Goal: Task Accomplishment & Management: Manage account settings

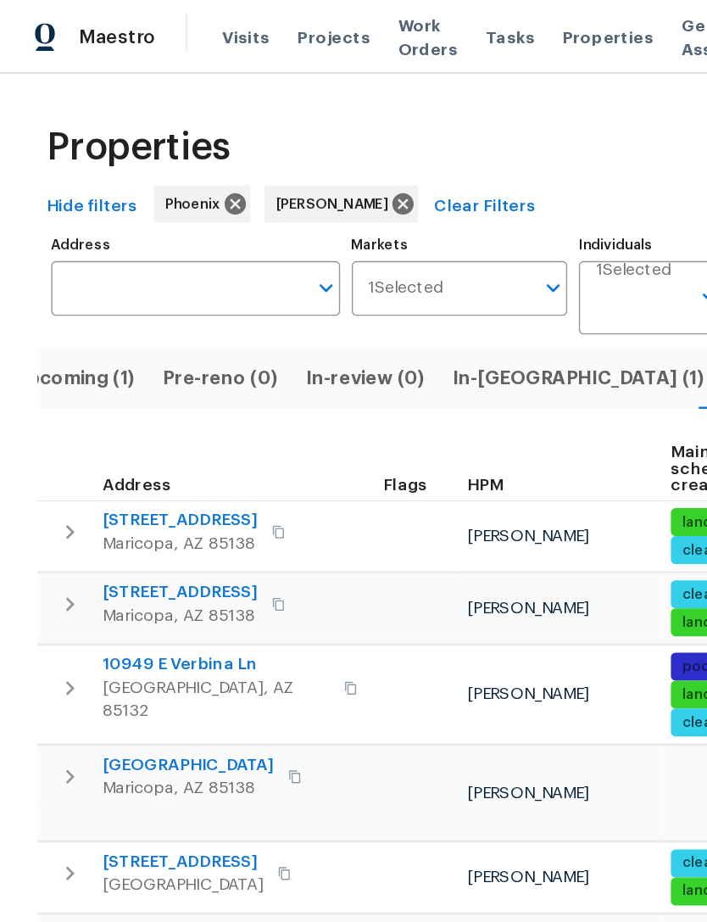
click at [66, 288] on span "Upcoming (1)" at bounding box center [54, 276] width 88 height 24
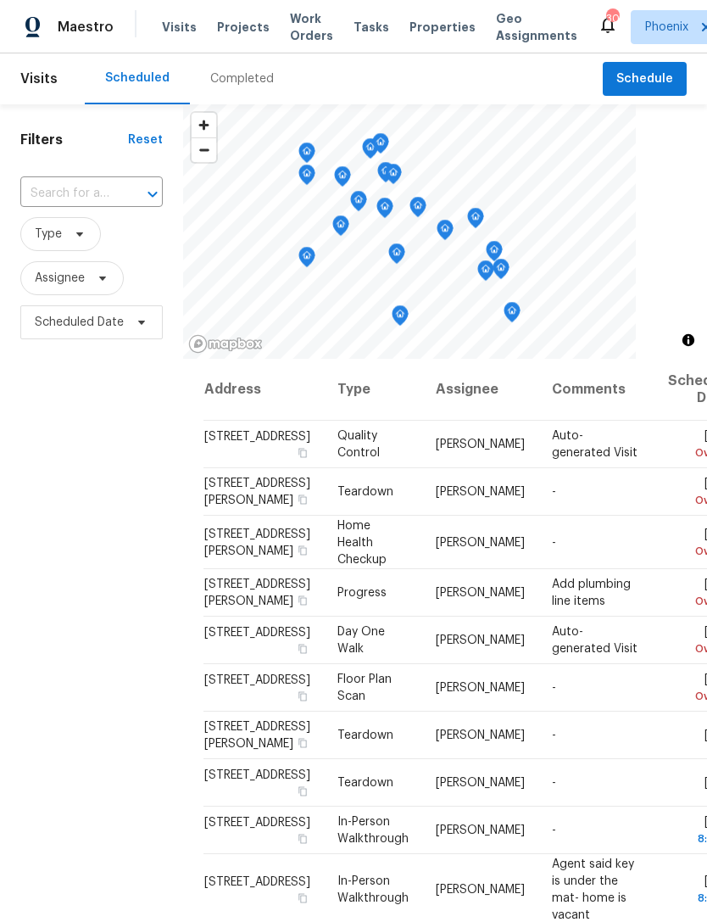
click at [76, 207] on input "text" at bounding box center [67, 194] width 95 height 26
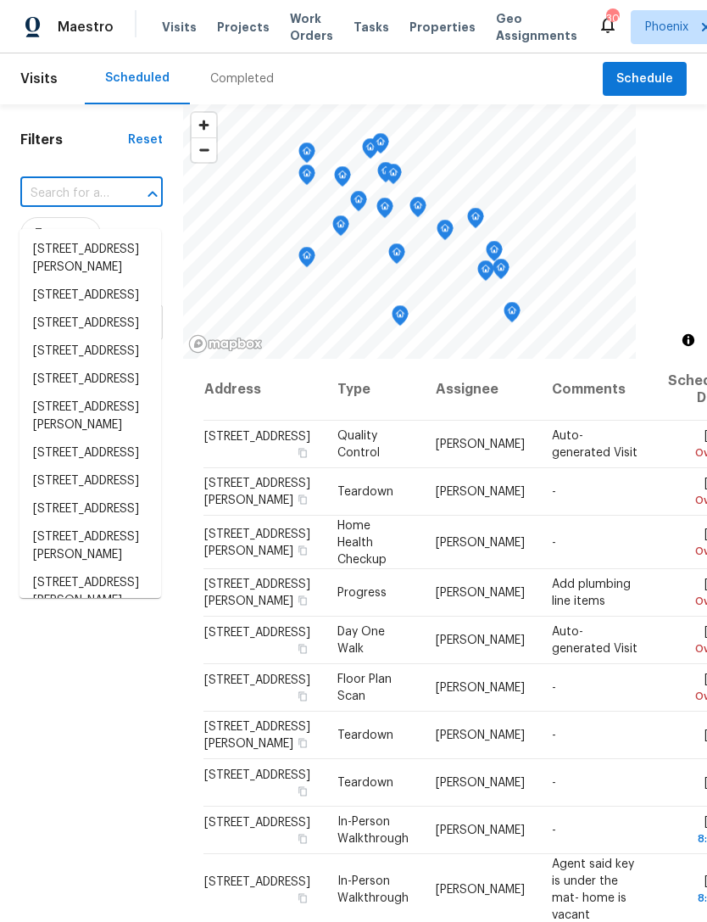
click at [50, 204] on input "text" at bounding box center [67, 194] width 95 height 26
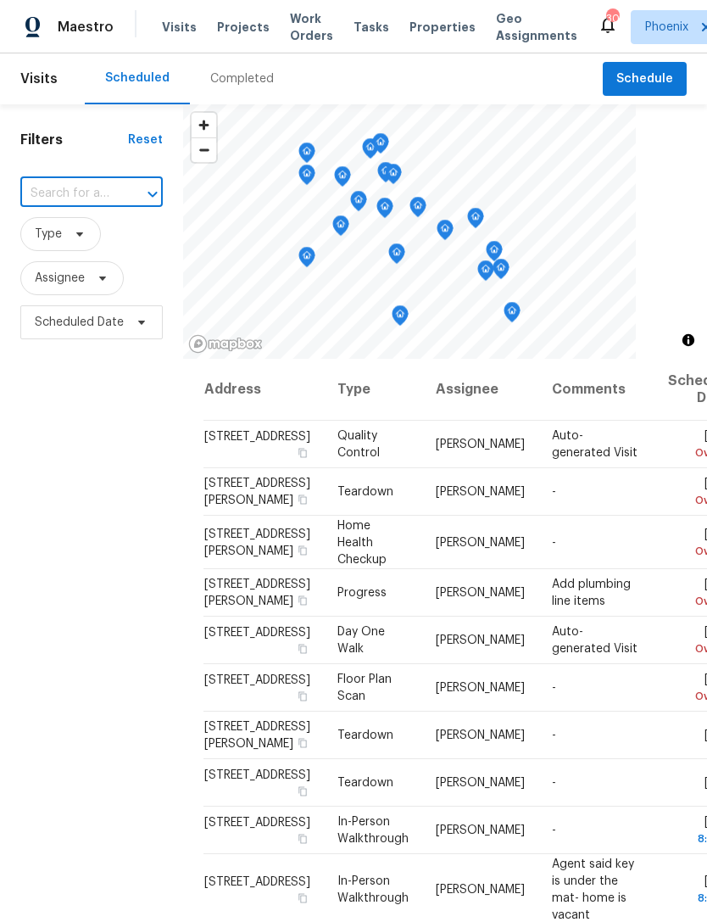
paste input "1581 E Palo Verde Dr, Casa Grande, AZ 85122"
type input "1581 E Palo Verde Dr, Casa Grande, AZ 85122"
click at [68, 259] on li "1581 E Palo Verde Dr, Casa Grande, AZ 85122" at bounding box center [91, 250] width 142 height 28
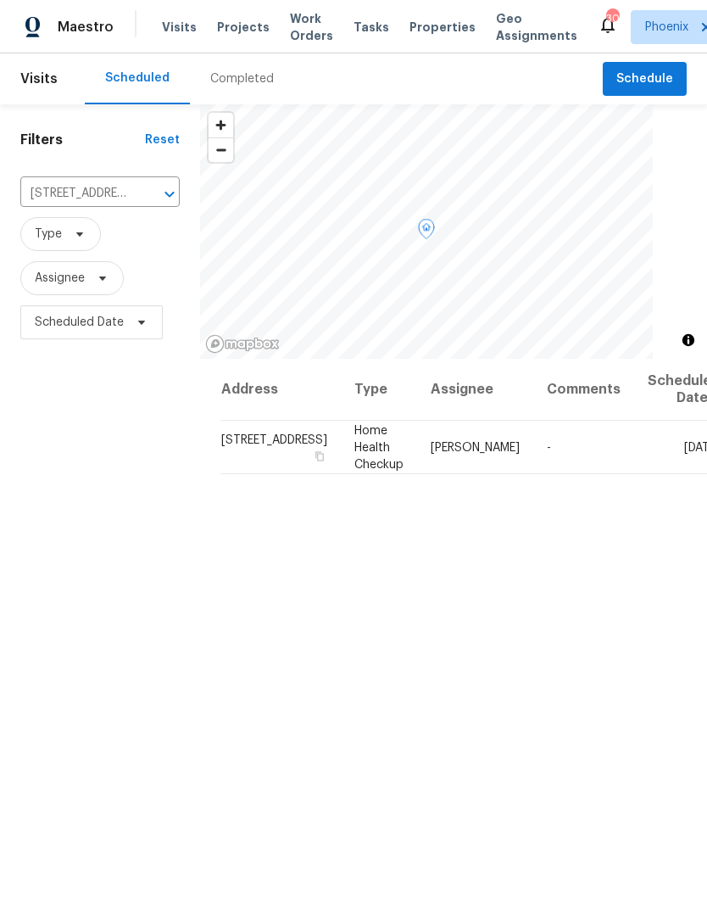
click at [0, 0] on icon at bounding box center [0, 0] width 0 height 0
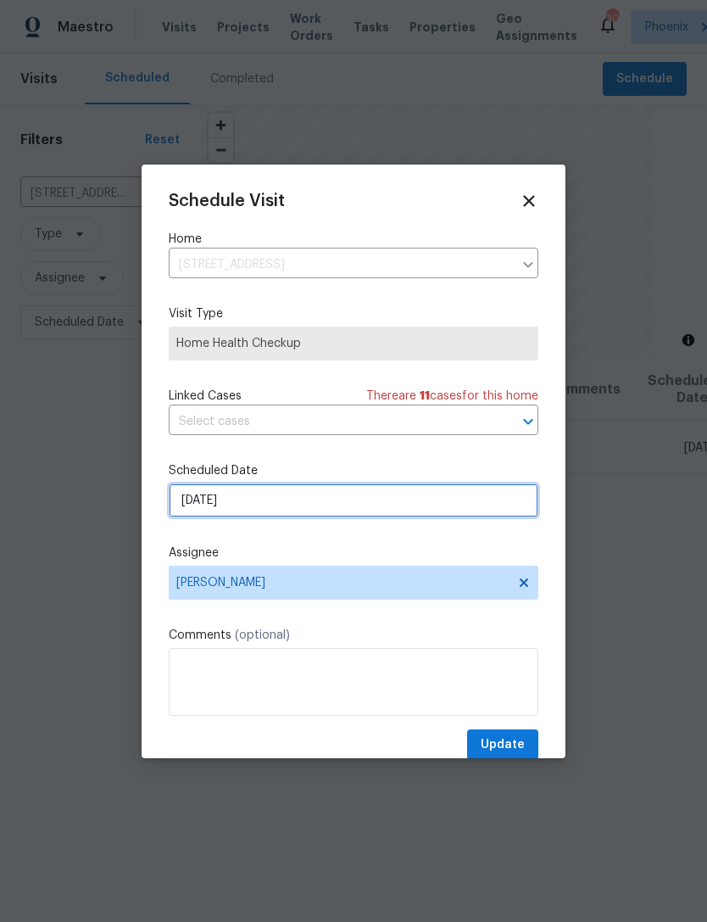
click at [408, 503] on input "[DATE]" at bounding box center [354, 500] width 370 height 34
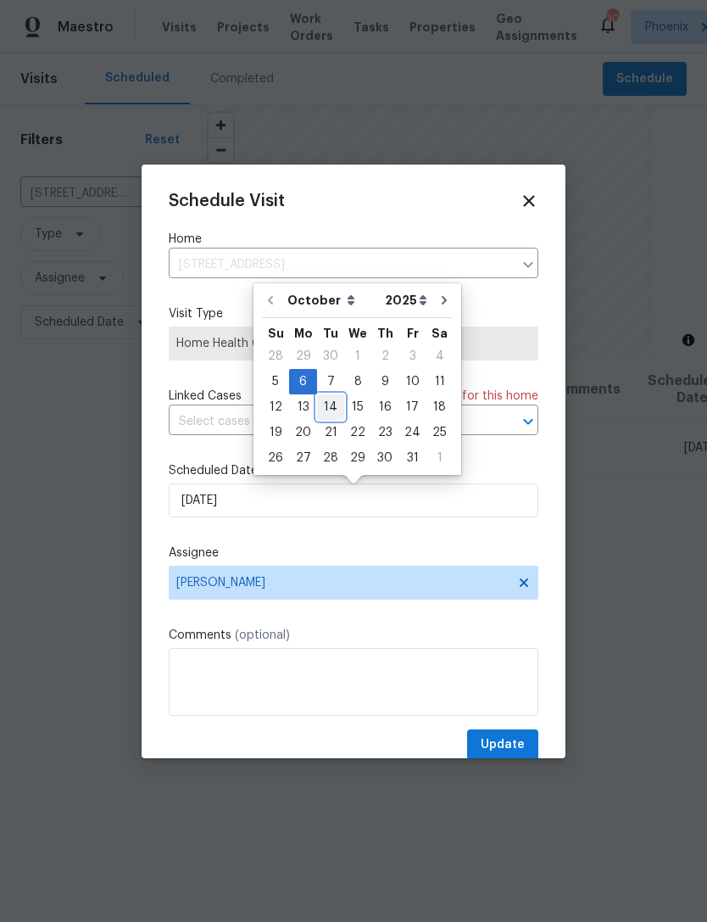
click at [328, 408] on div "14" at bounding box center [330, 407] width 27 height 24
type input "10/14/2025"
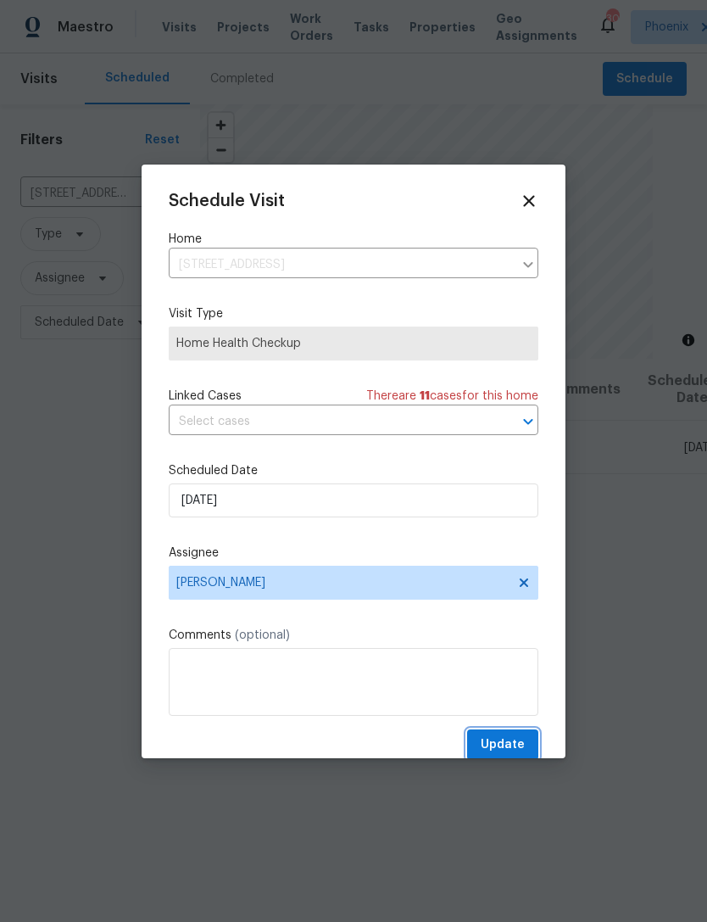
click at [509, 756] on span "Update" at bounding box center [503, 744] width 44 height 21
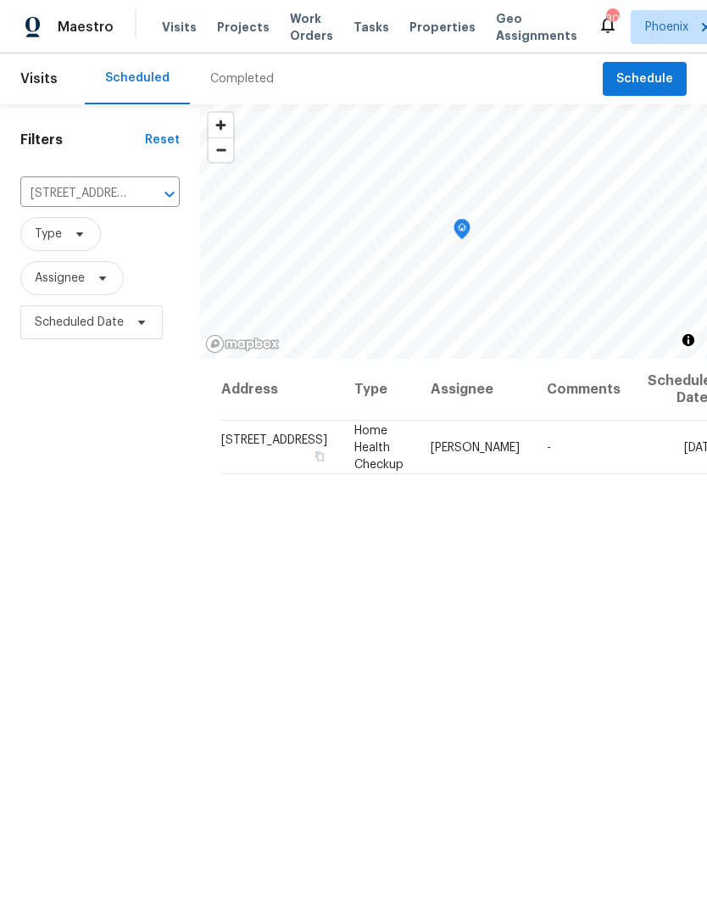
click at [139, 203] on icon "Clear" at bounding box center [147, 194] width 17 height 17
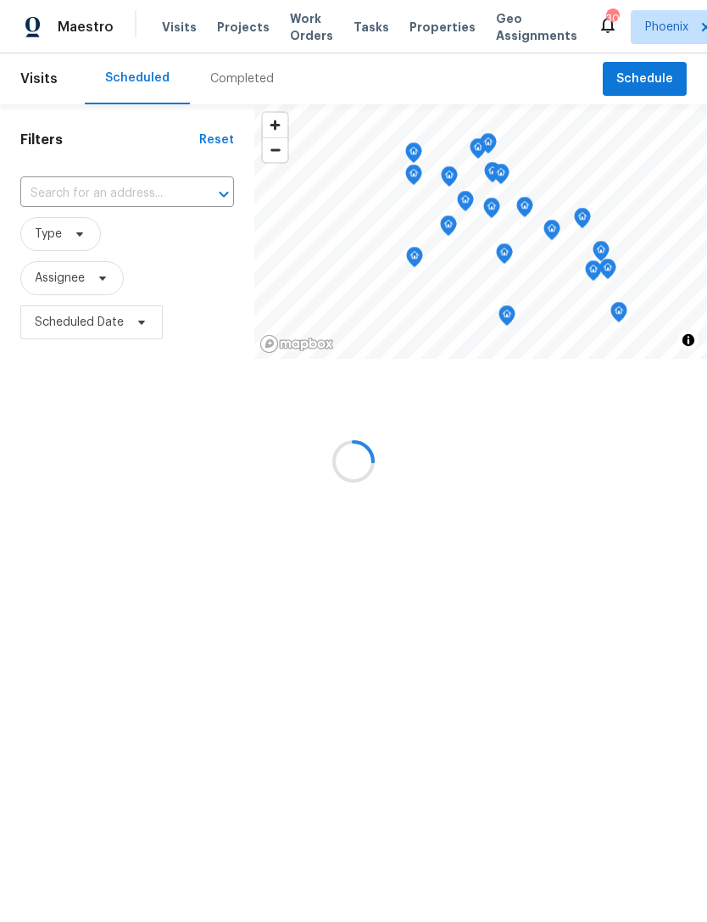
click at [61, 210] on div at bounding box center [353, 461] width 707 height 922
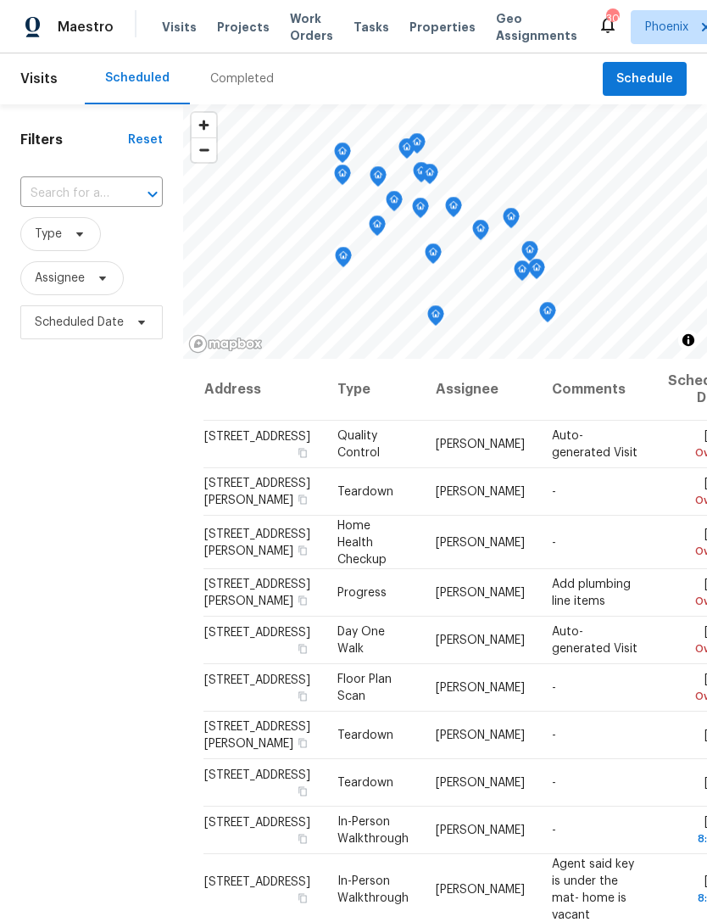
click at [51, 204] on input "text" at bounding box center [67, 194] width 95 height 26
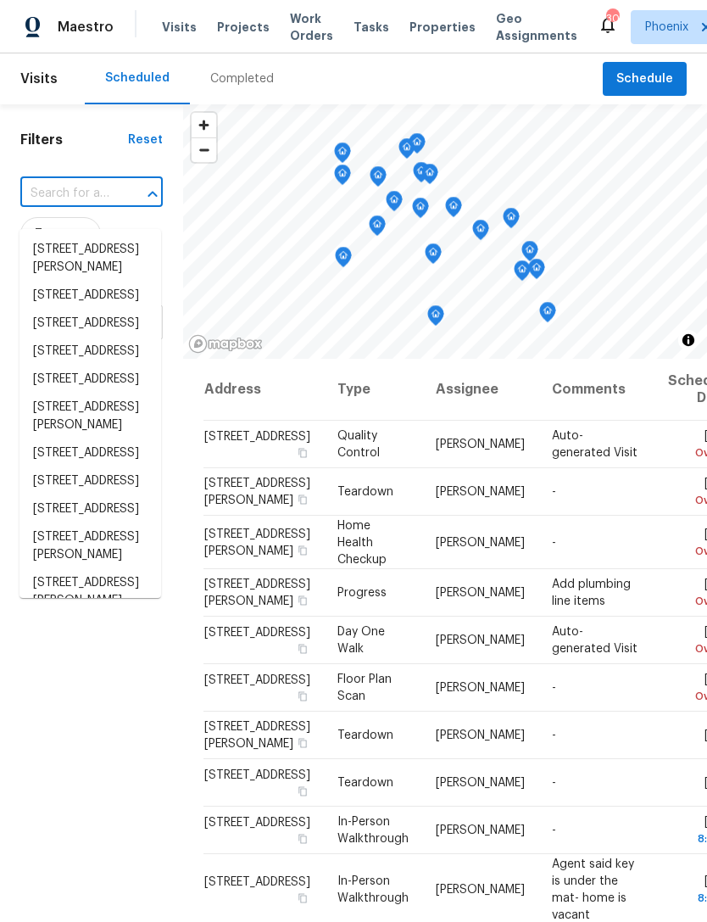
click at [51, 207] on input "text" at bounding box center [67, 194] width 95 height 26
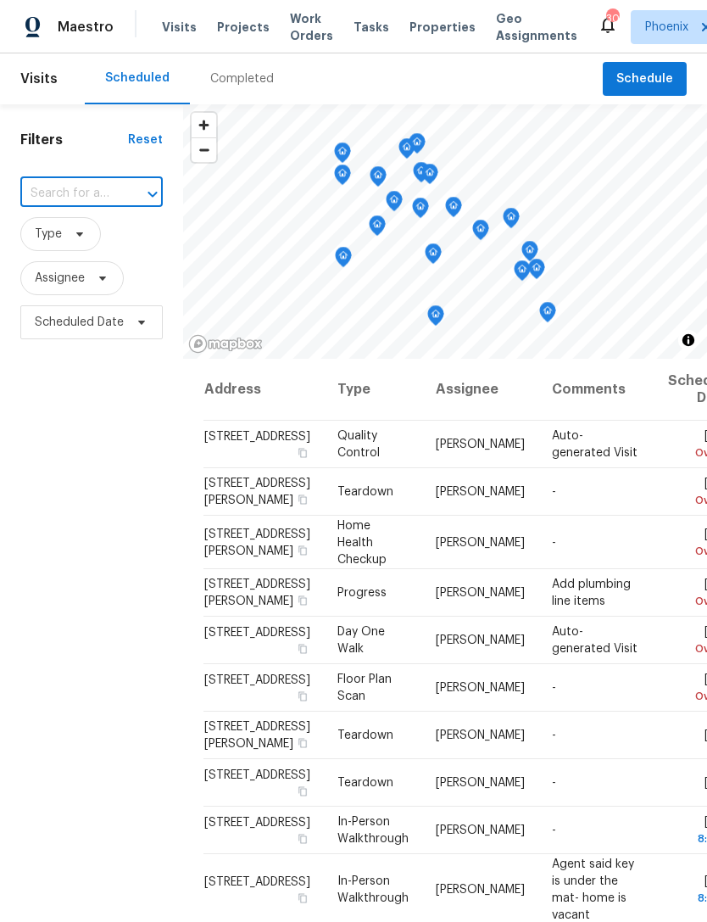
paste input "1618 E Racine Pl, Casa Grande, AZ 85122"
type input "1618 E Racine Pl, Casa Grande, AZ 85122"
click at [64, 248] on li "1618 E Racine Pl, Casa Grande, AZ 85122" at bounding box center [91, 250] width 142 height 28
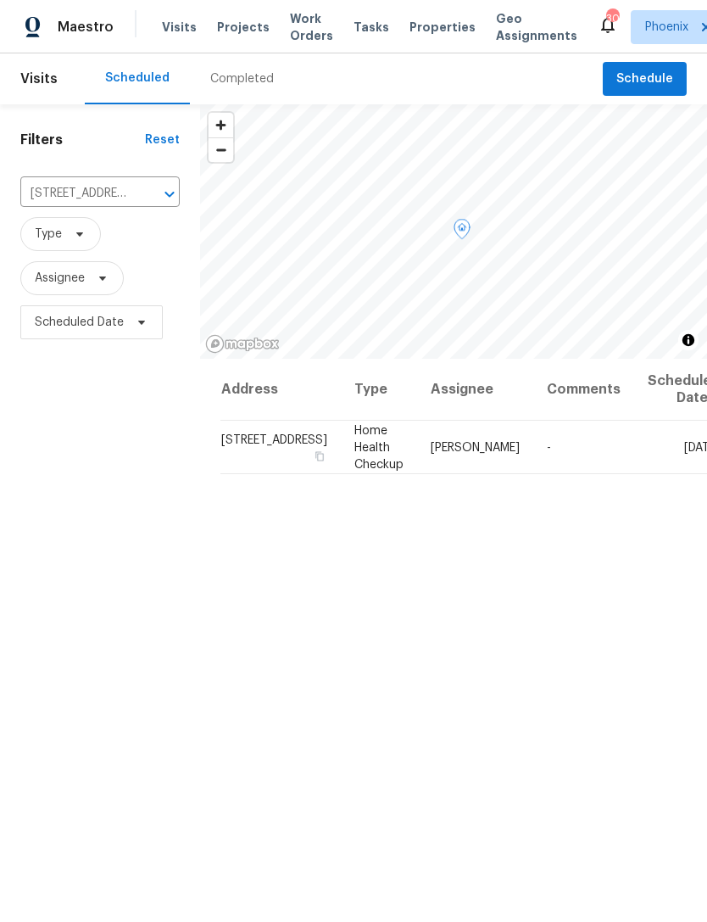
click at [0, 0] on icon at bounding box center [0, 0] width 0 height 0
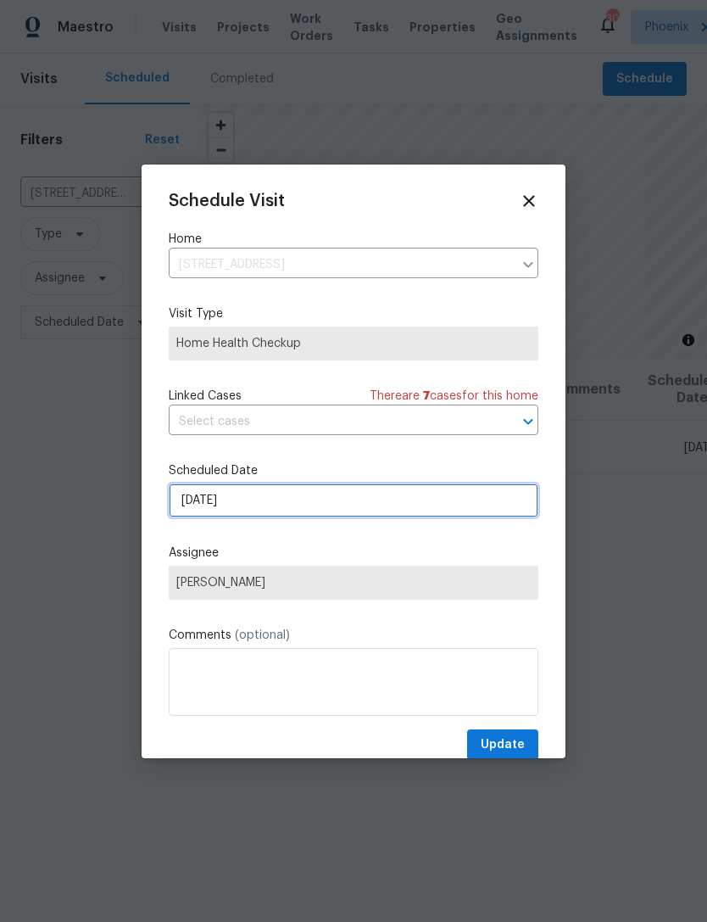
click at [380, 505] on input "10/6/2025" at bounding box center [354, 500] width 370 height 34
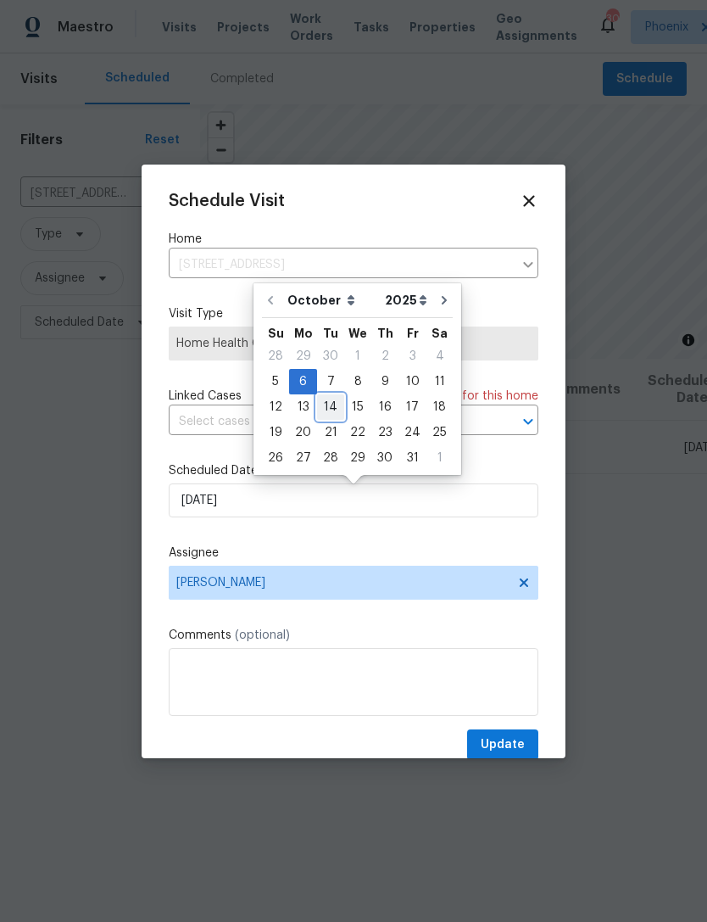
click at [331, 409] on div "14" at bounding box center [330, 407] width 27 height 24
type input "10/14/2025"
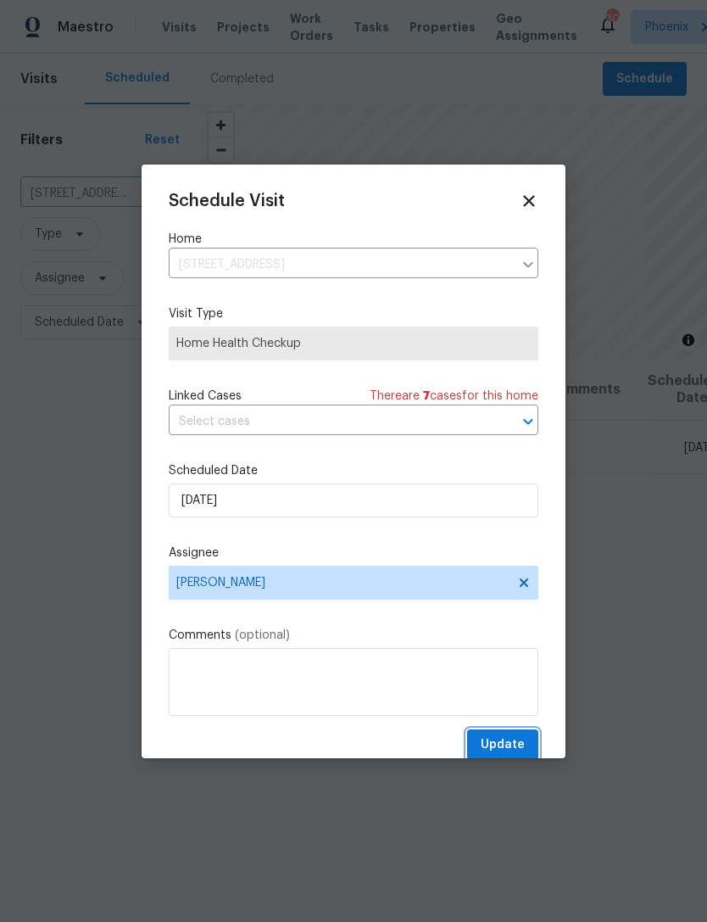
click at [518, 752] on span "Update" at bounding box center [503, 744] width 44 height 21
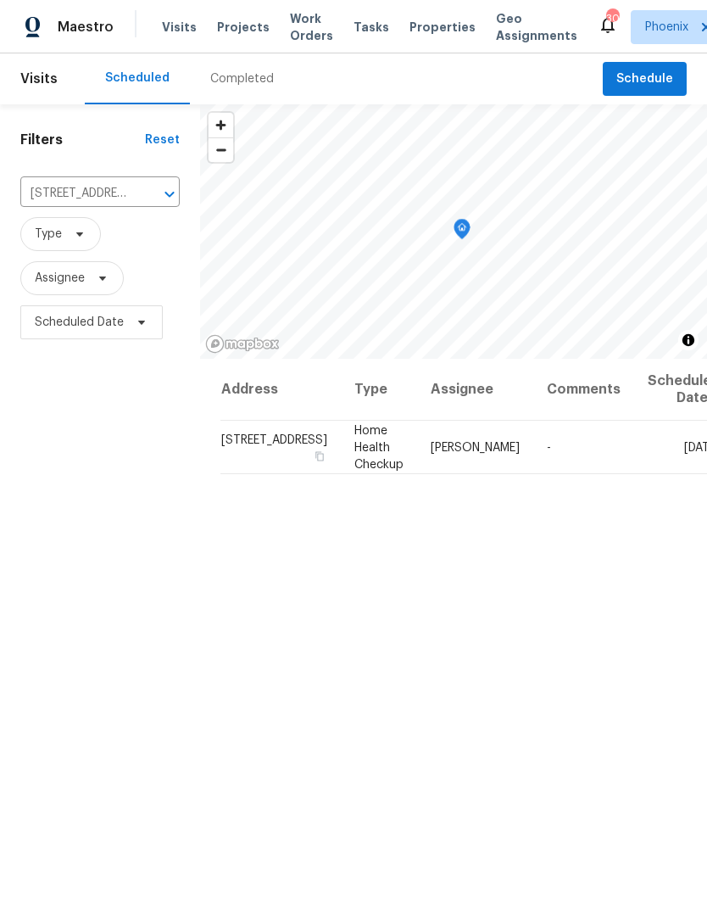
click at [139, 203] on icon "Clear" at bounding box center [147, 194] width 17 height 17
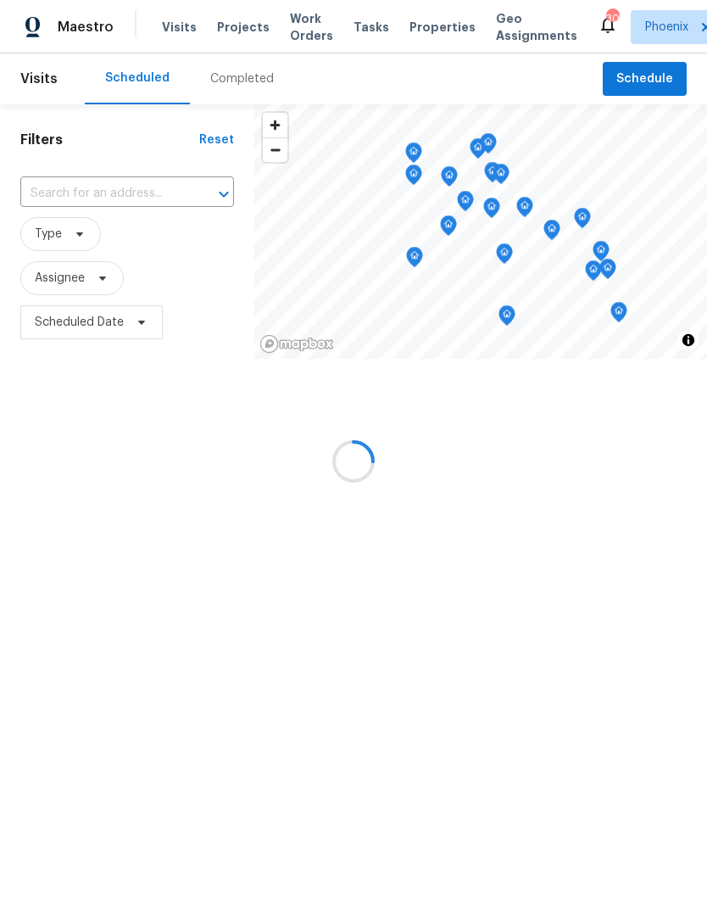
click at [81, 207] on div at bounding box center [353, 461] width 707 height 922
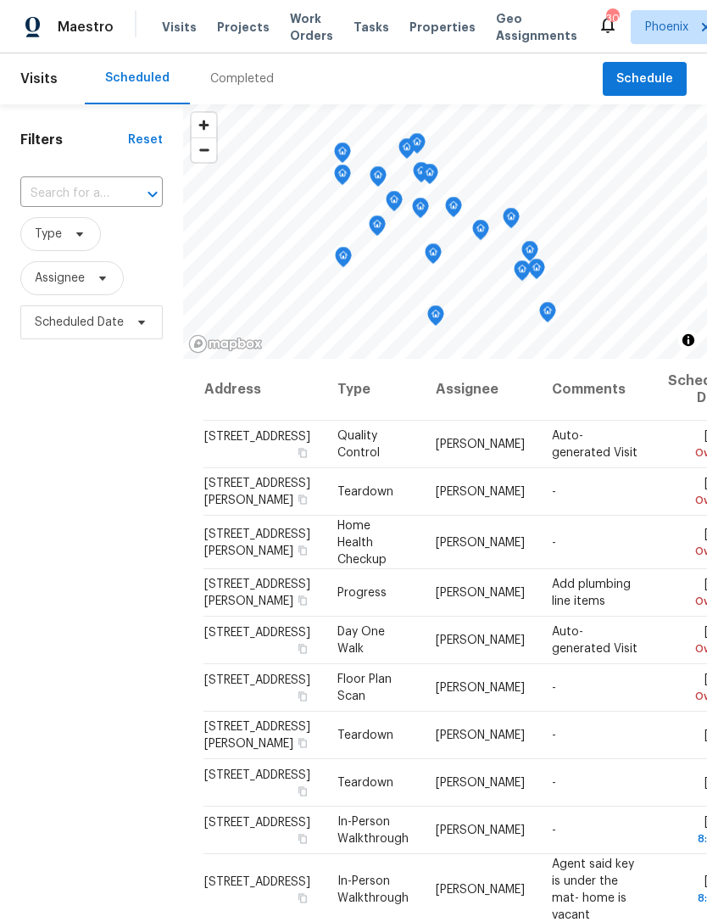
click at [69, 207] on input "text" at bounding box center [67, 194] width 95 height 26
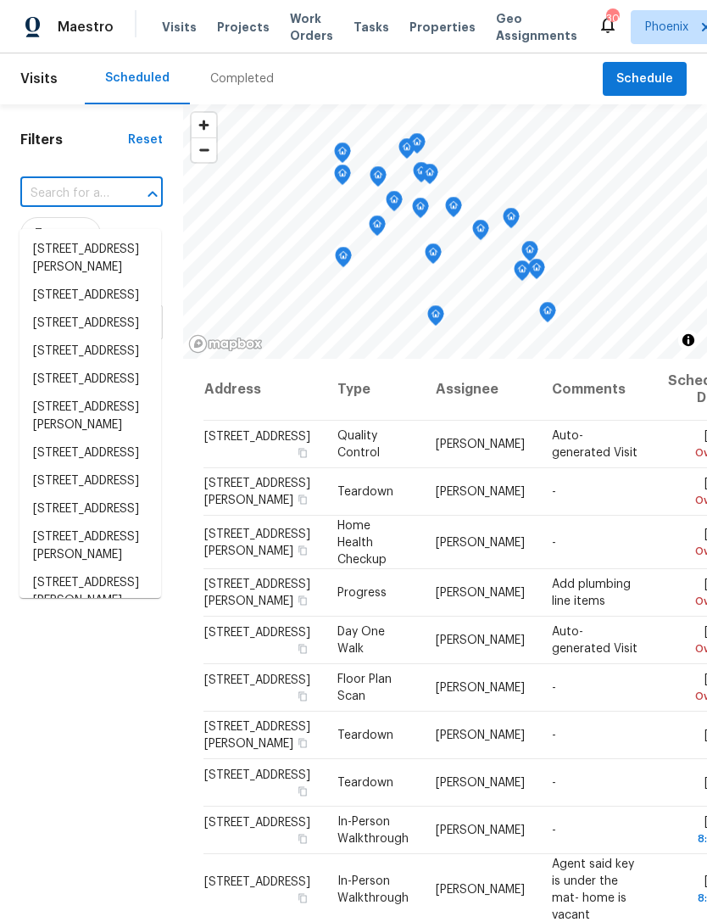
click at [60, 207] on input "text" at bounding box center [67, 194] width 95 height 26
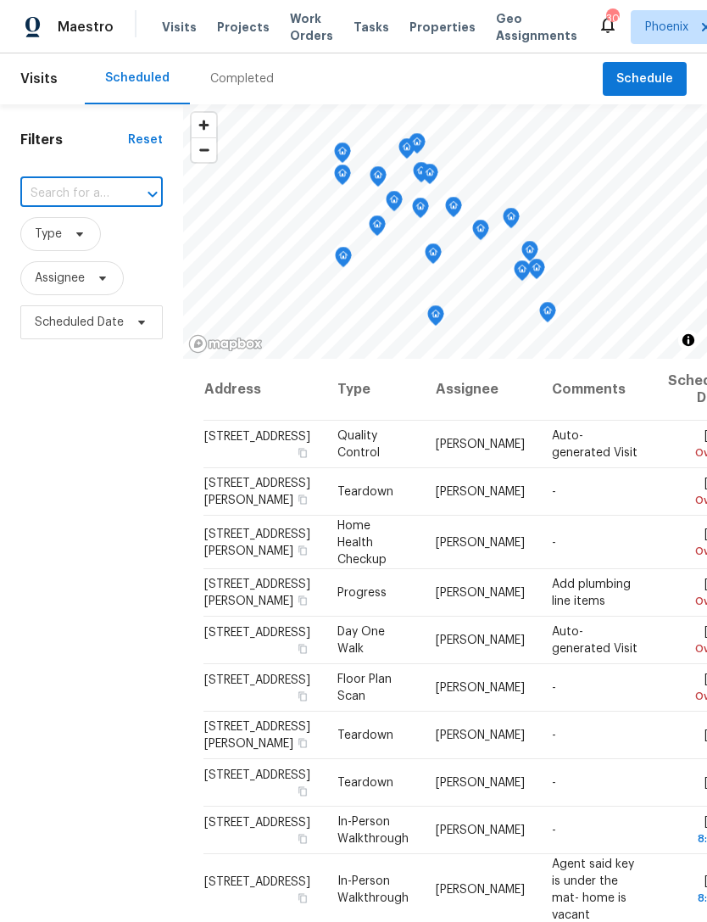
paste input "10949 E Verbina Ln, Florence, AZ 85132"
type input "10949 E Verbina Ln, Florence, AZ 85132"
click at [73, 249] on li "10949 E Verbina Ln, Florence, AZ 85132" at bounding box center [91, 250] width 142 height 28
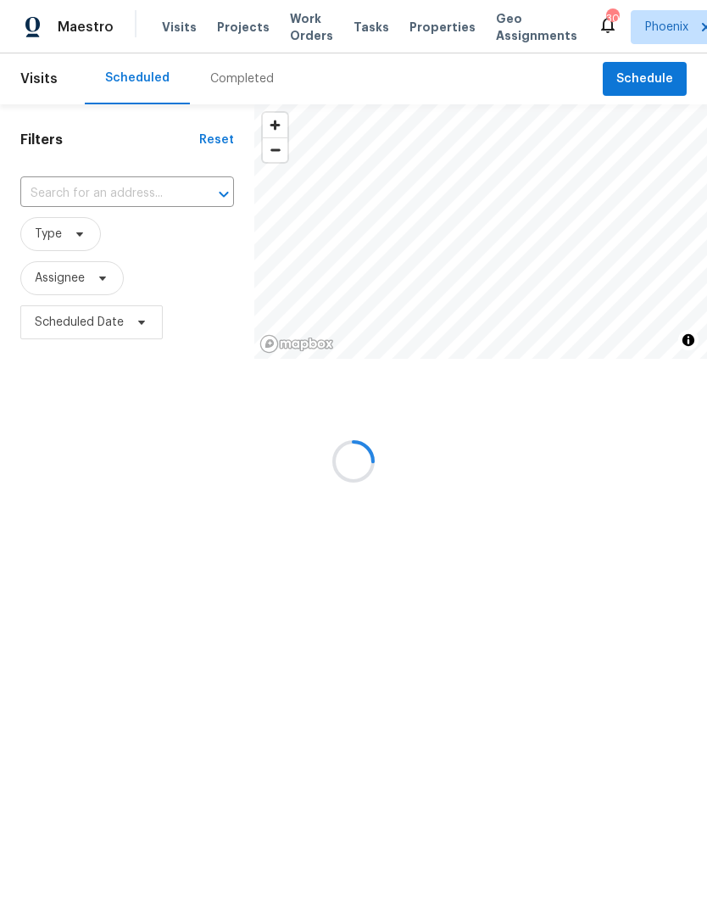
type input "10949 E Verbina Ln, Florence, AZ 85132"
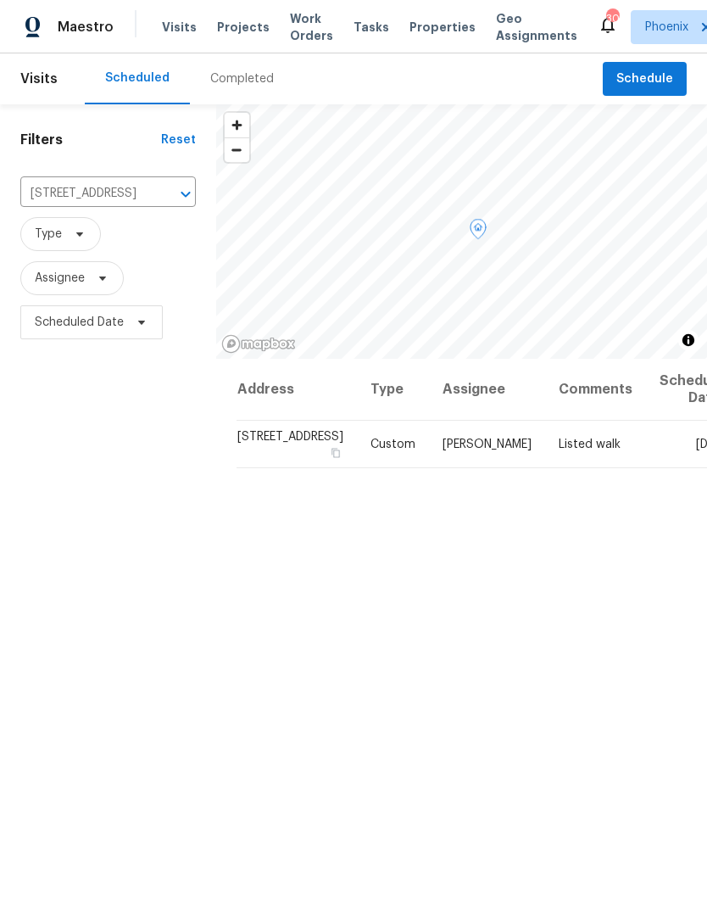
click at [0, 0] on div at bounding box center [0, 0] width 0 height 0
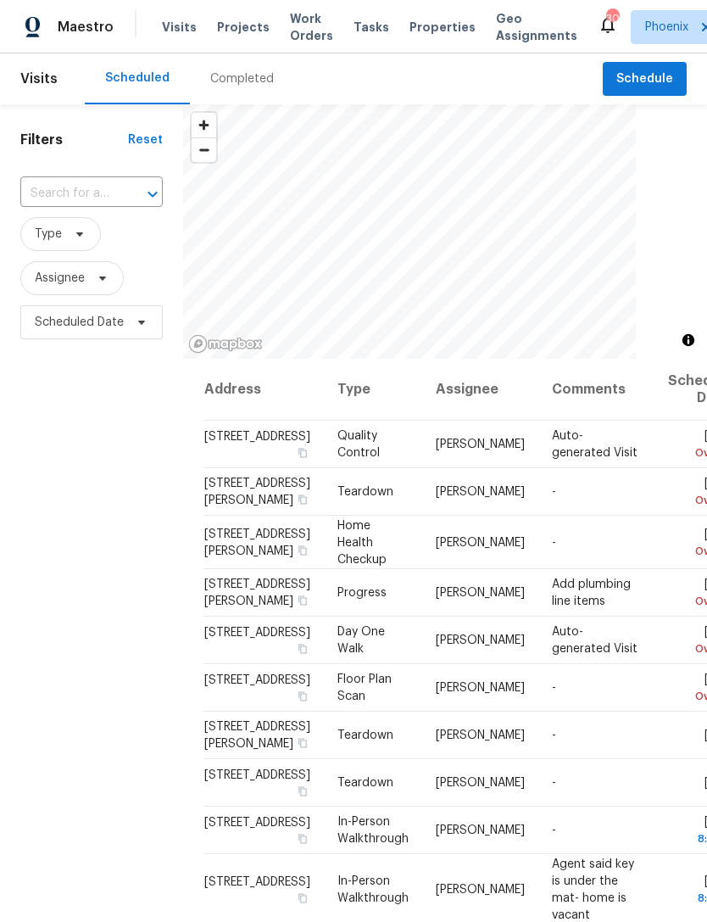
click at [65, 207] on input "text" at bounding box center [67, 194] width 95 height 26
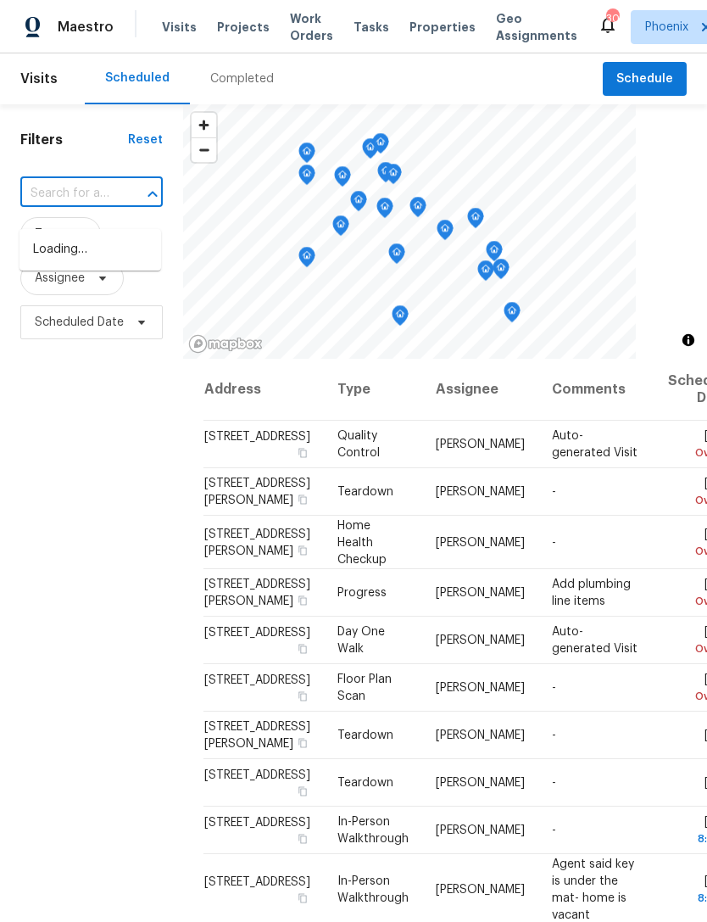
click at [58, 207] on input "text" at bounding box center [67, 194] width 95 height 26
paste input "10949 E Verbina Ln, Florence, AZ 85132"
type input "10949 E Verbina Ln, Florence, AZ 85132"
click at [70, 253] on li "10949 E Verbina Ln, Florence, AZ 85132" at bounding box center [91, 250] width 142 height 28
click at [70, 204] on input "text" at bounding box center [67, 194] width 95 height 26
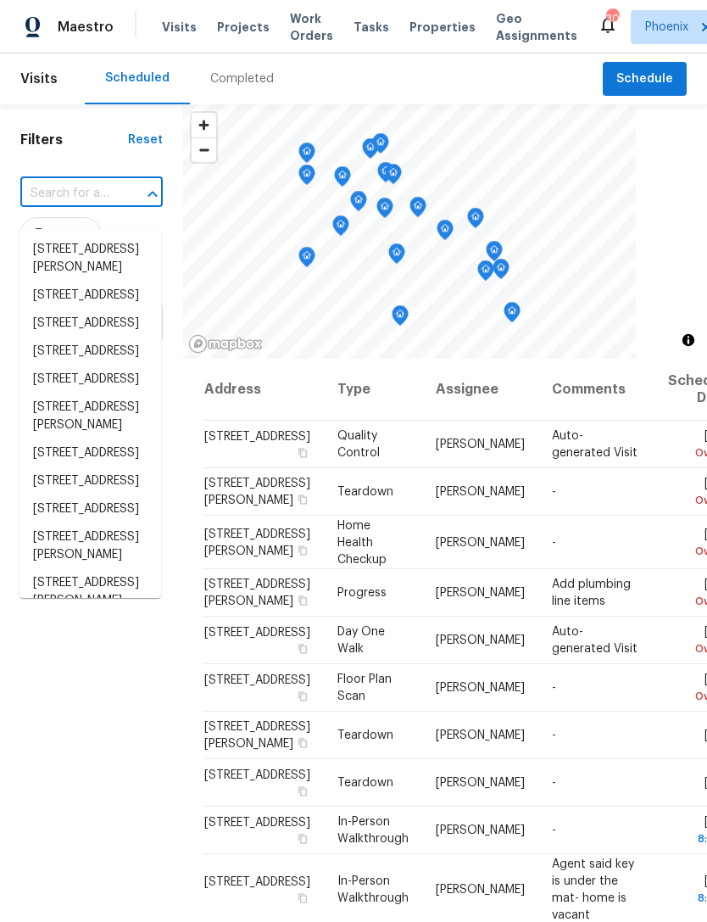
click at [54, 206] on input "text" at bounding box center [67, 194] width 95 height 26
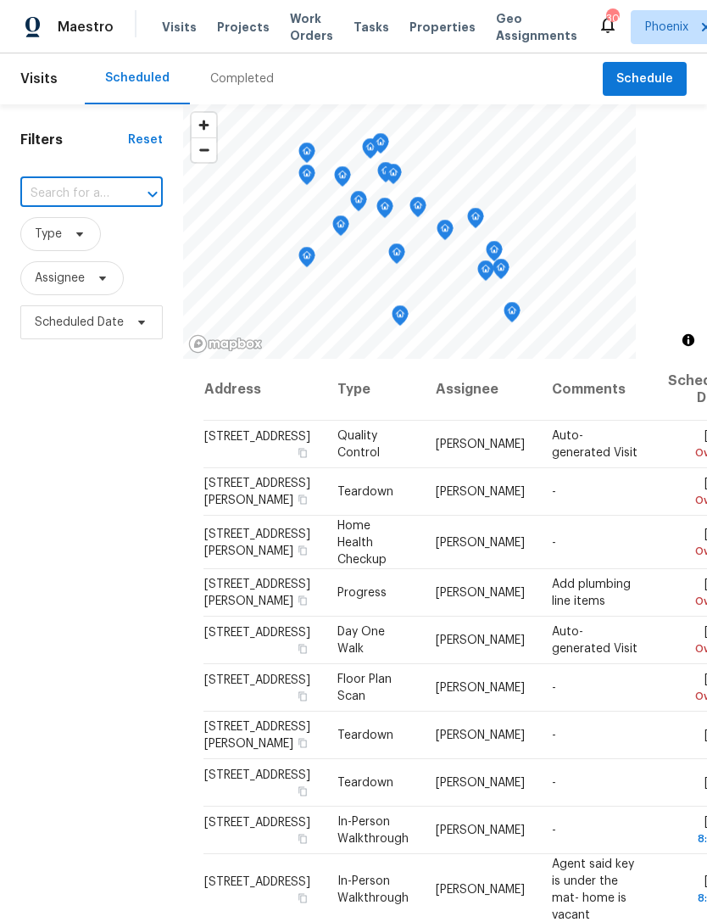
paste input "10949 E Verbina Ln, Florence, AZ 85132"
type input "10949 E Verbina Ln, Florence, AZ 85132"
click at [92, 264] on li "10949 E Verbina Ln, Florence, AZ 85132" at bounding box center [91, 250] width 142 height 28
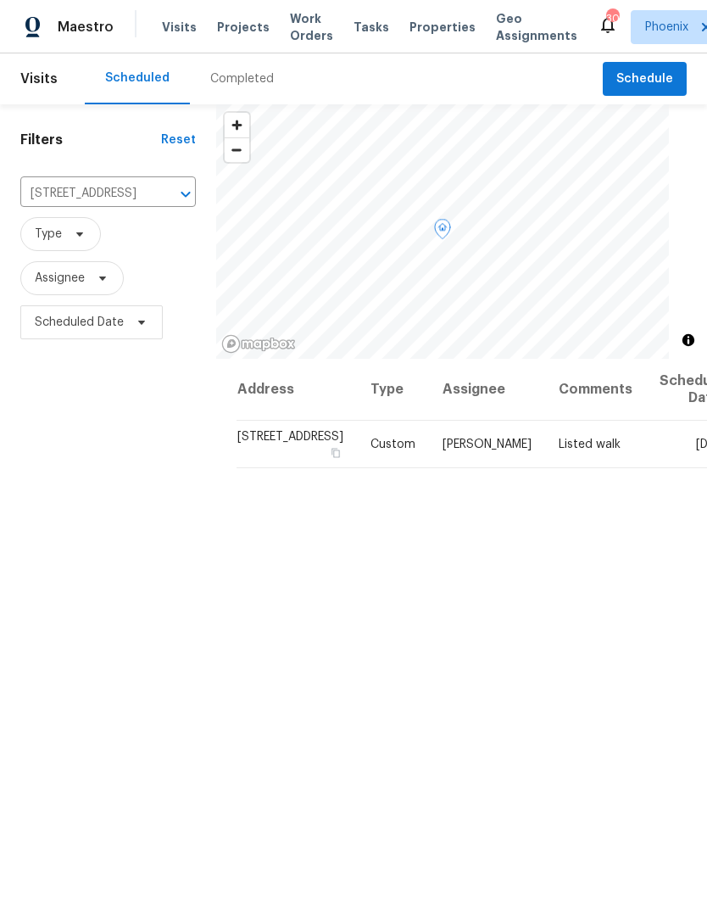
click at [0, 0] on icon at bounding box center [0, 0] width 0 height 0
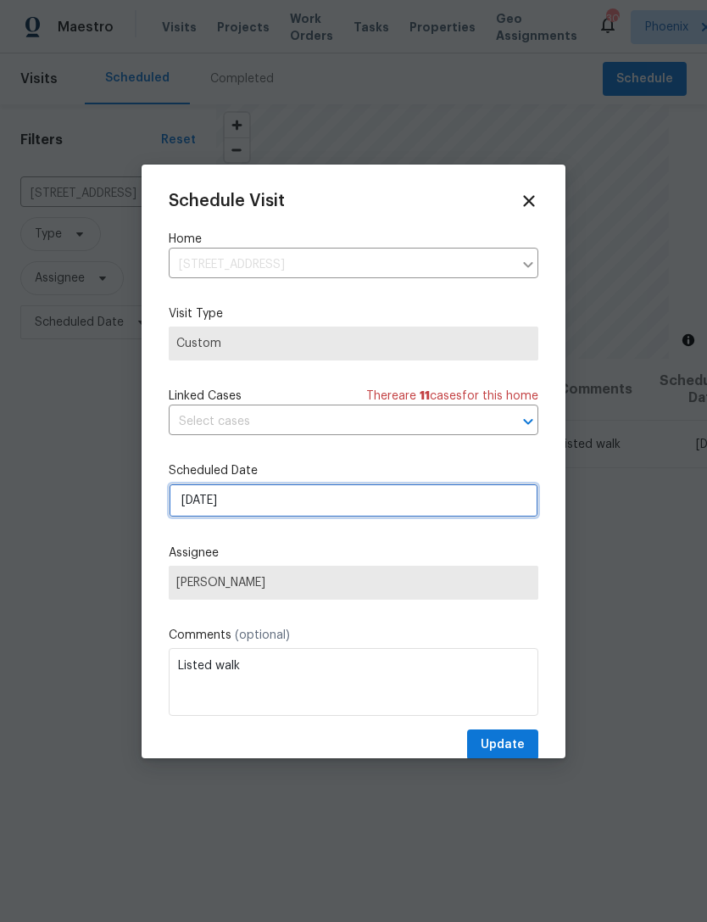
click at [335, 504] on input "10/8/2025" at bounding box center [354, 500] width 370 height 34
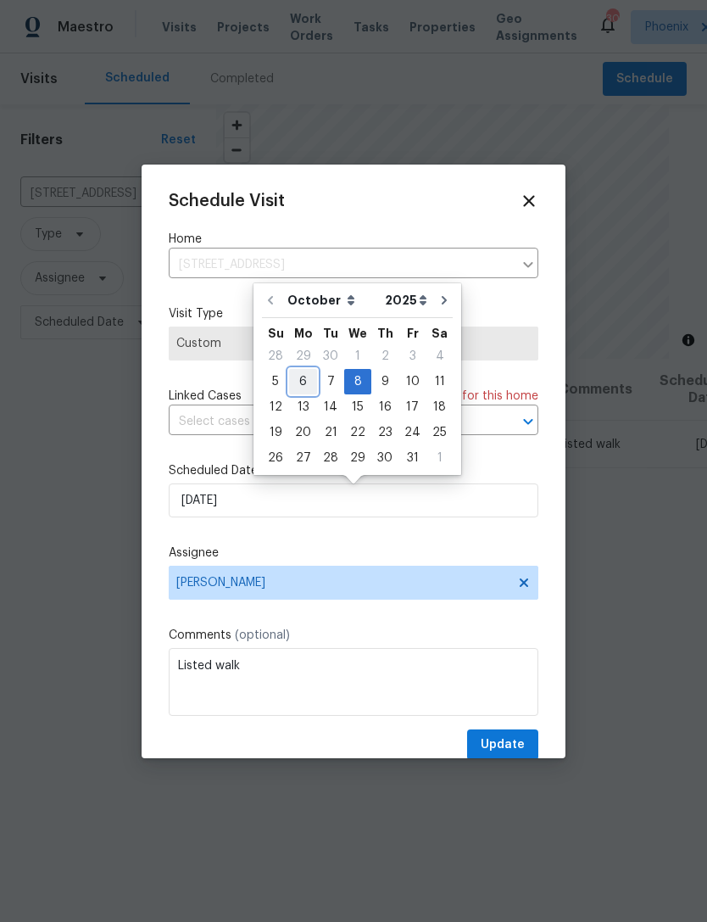
click at [302, 380] on div "6" at bounding box center [303, 382] width 28 height 24
type input "10/6/2025"
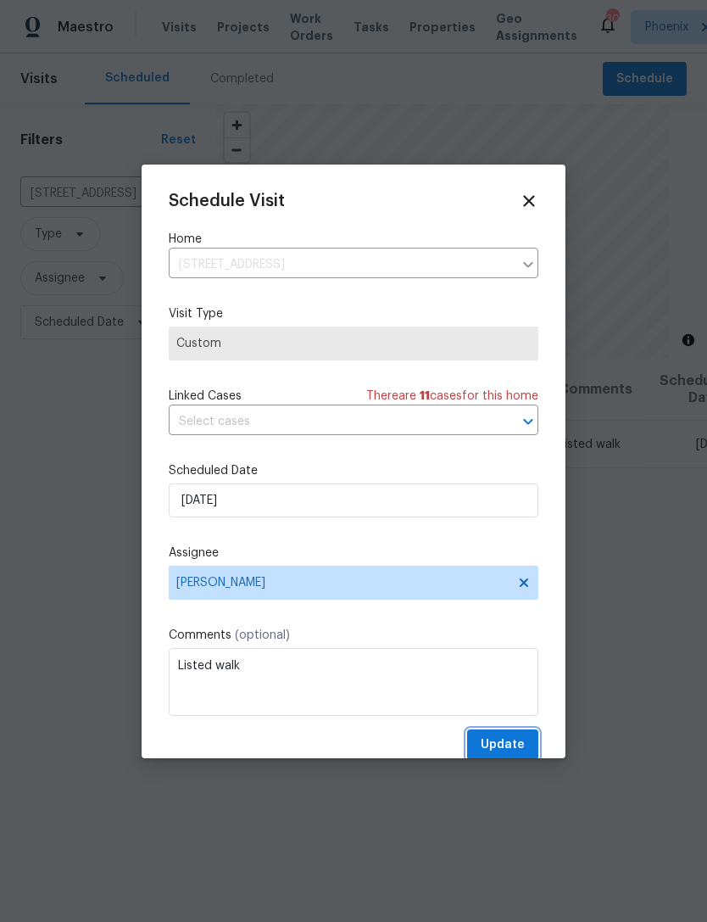
click at [511, 745] on span "Update" at bounding box center [503, 744] width 44 height 21
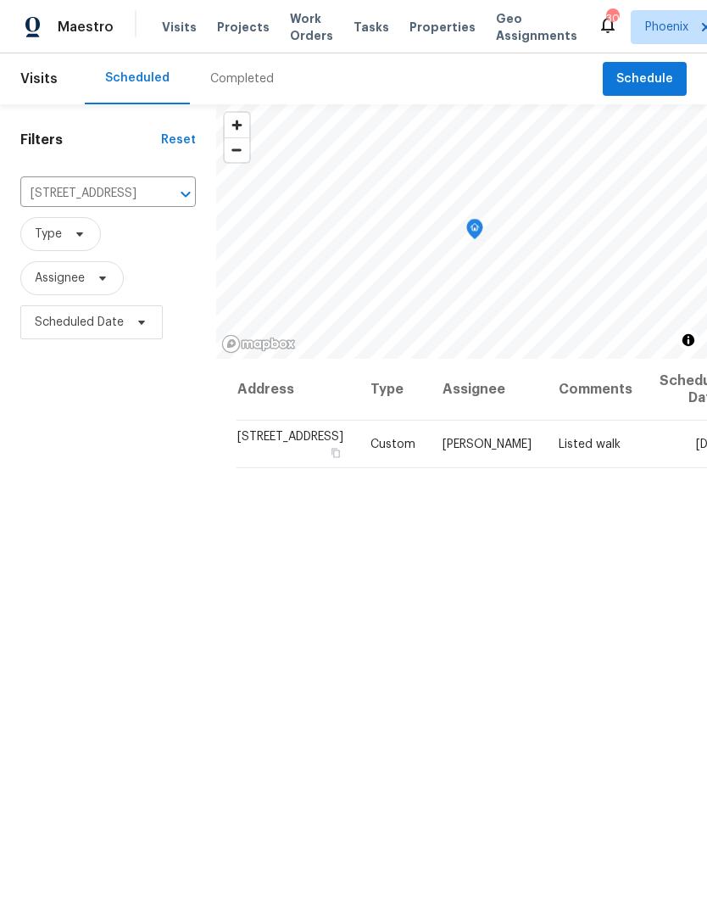
click at [152, 206] on button "Clear" at bounding box center [164, 194] width 24 height 24
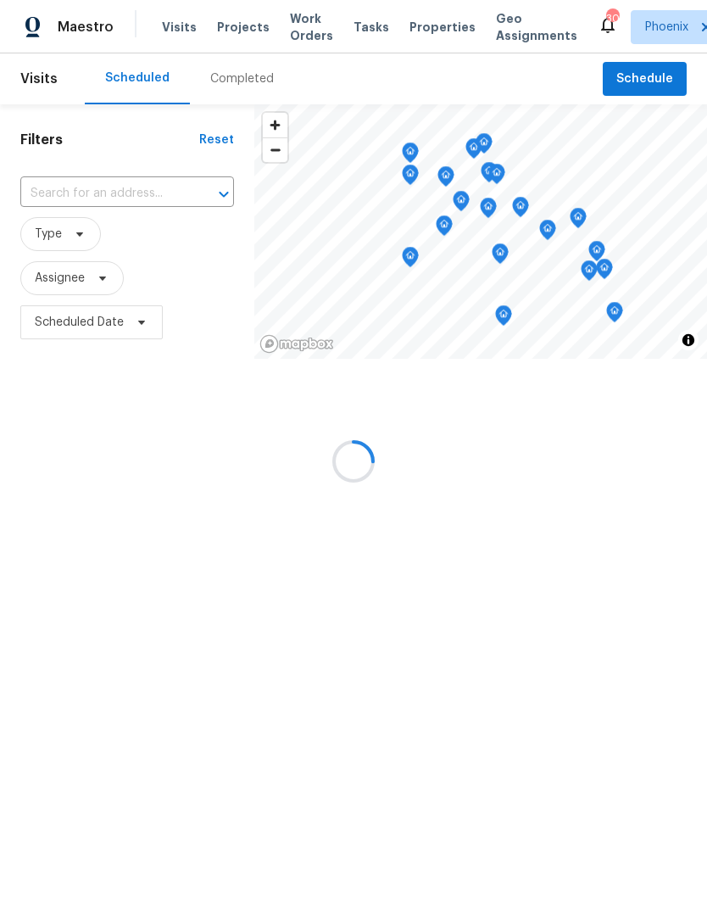
click at [91, 207] on input "text" at bounding box center [103, 194] width 166 height 26
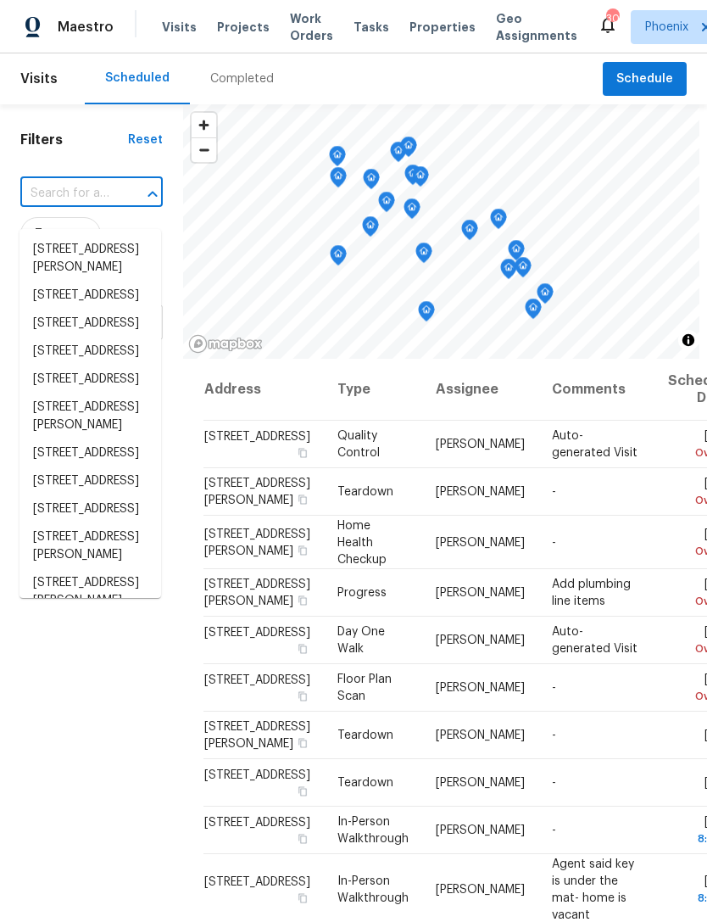
click at [64, 204] on input "text" at bounding box center [67, 194] width 95 height 26
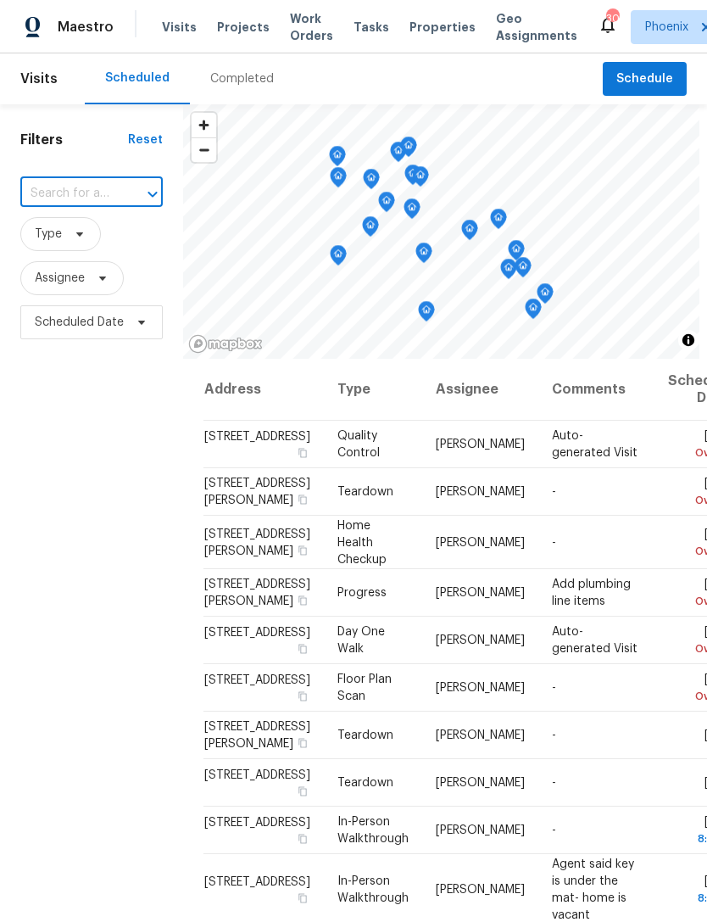
paste input "42549 W Monteverde Dr, Maricopa, AZ 85138"
type input "42549 W Monteverde Dr, Maricopa, AZ 85138"
click at [72, 258] on li "42549 W Monteverde Dr, Maricopa, AZ 85138" at bounding box center [91, 250] width 142 height 28
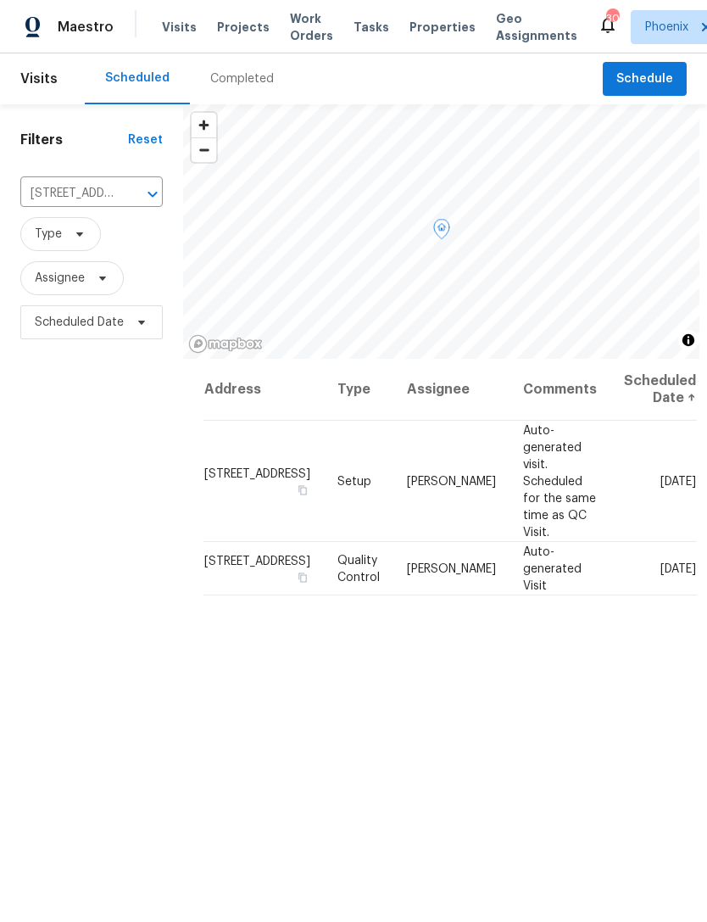
click at [0, 0] on icon at bounding box center [0, 0] width 0 height 0
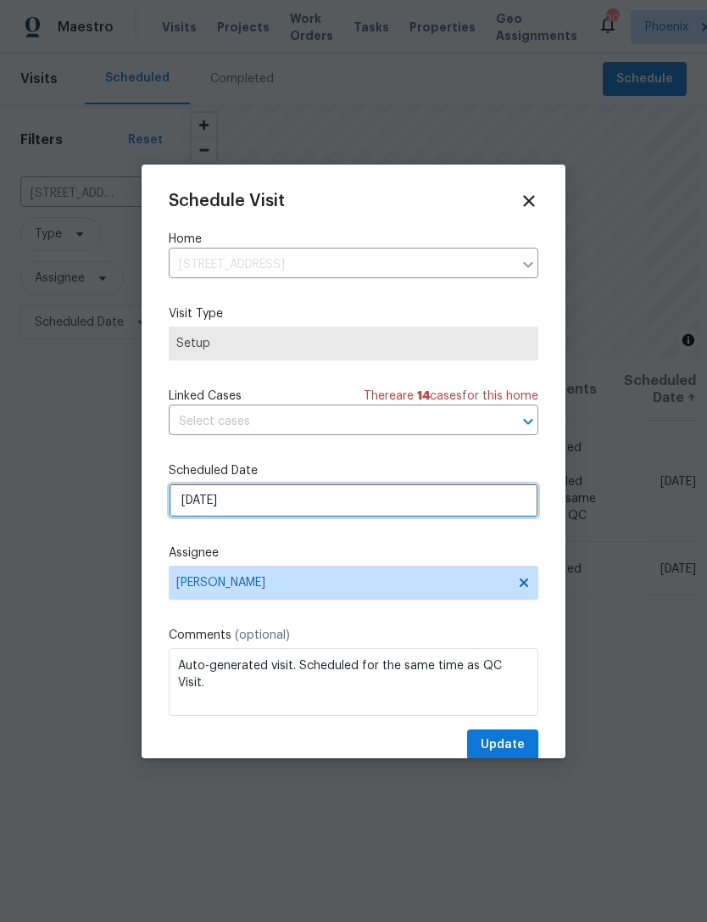
click at [437, 505] on input "10/9/2025" at bounding box center [354, 500] width 370 height 34
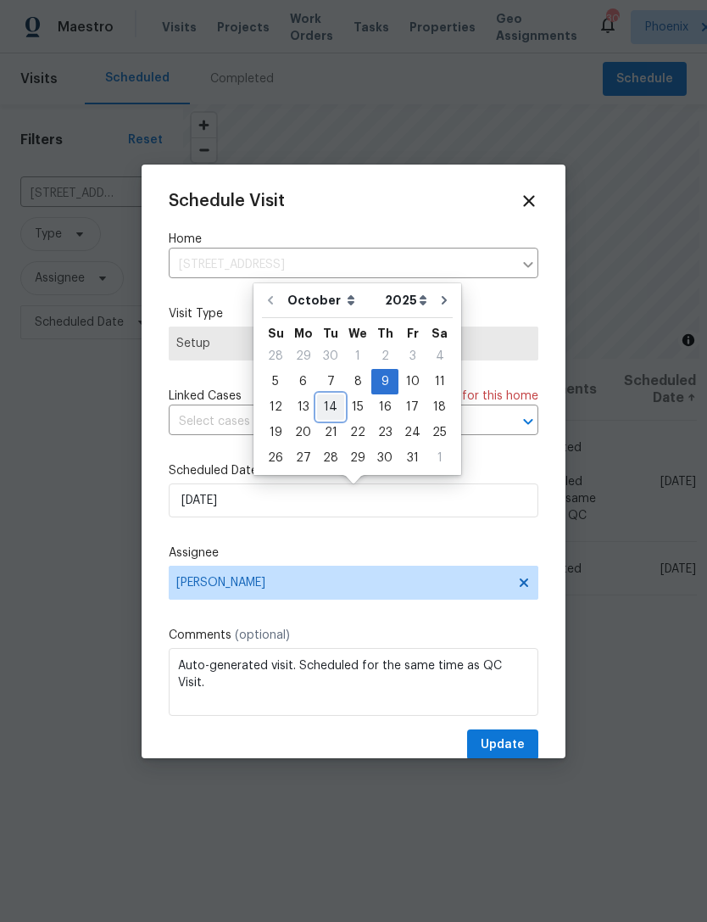
click at [329, 410] on div "14" at bounding box center [330, 407] width 27 height 24
type input "10/14/2025"
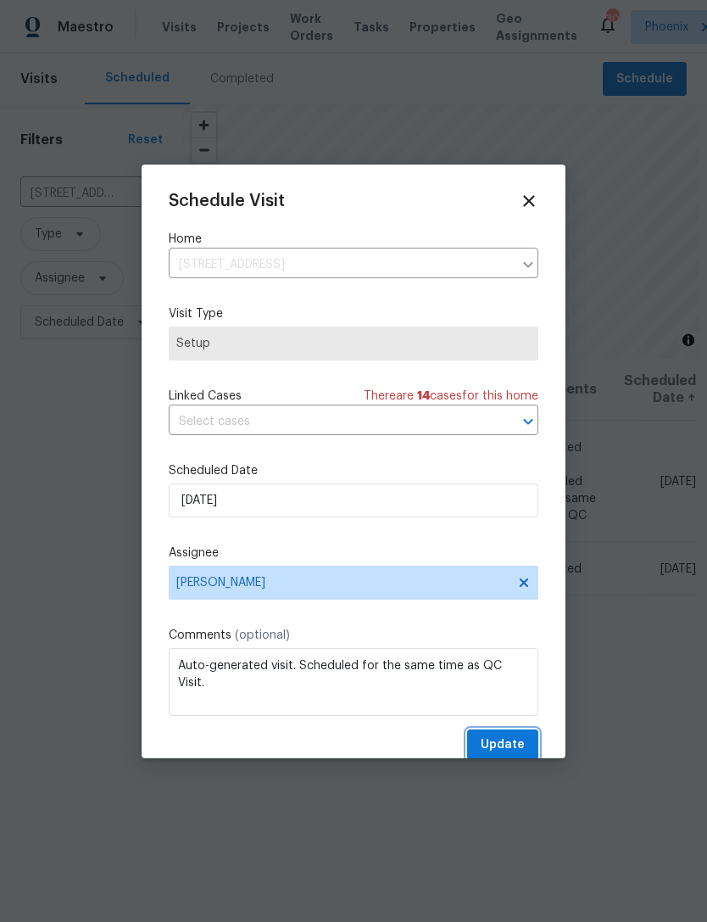
click at [510, 755] on span "Update" at bounding box center [503, 744] width 44 height 21
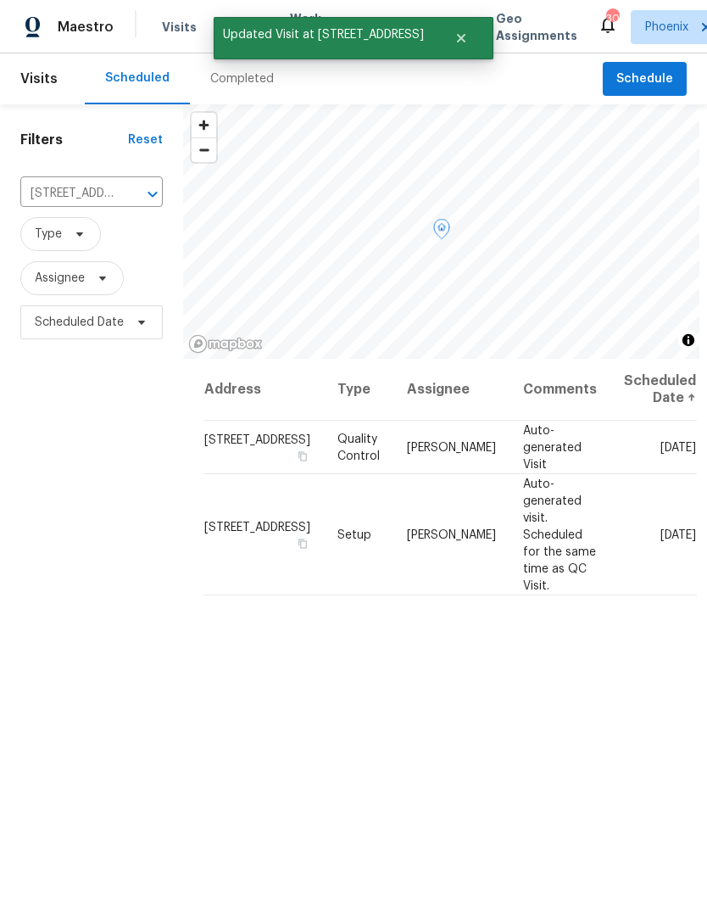
click at [0, 0] on icon at bounding box center [0, 0] width 0 height 0
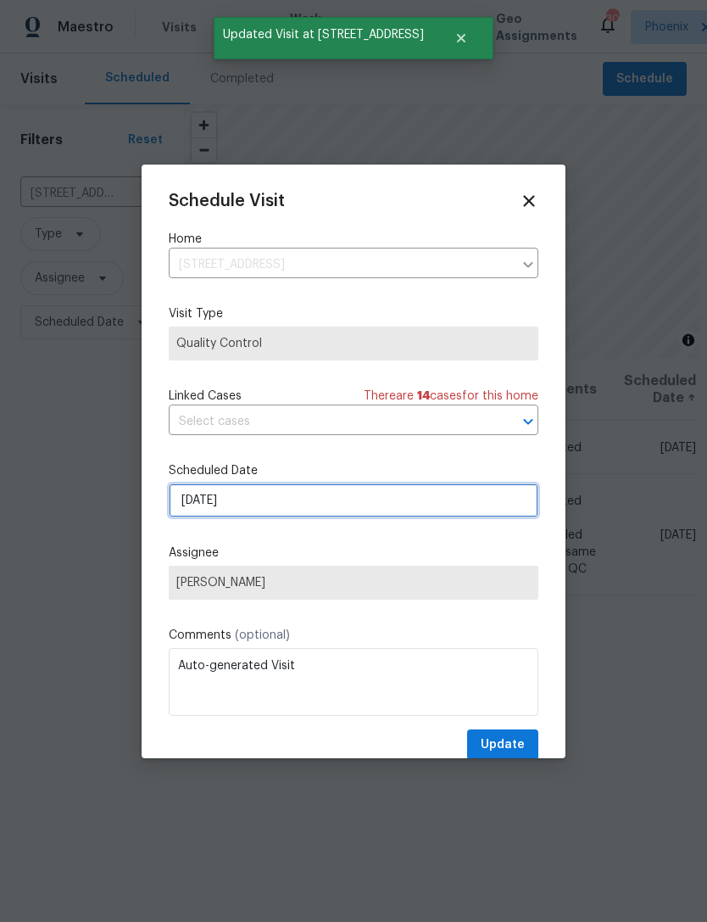
click at [338, 505] on input "10/9/2025" at bounding box center [354, 500] width 370 height 34
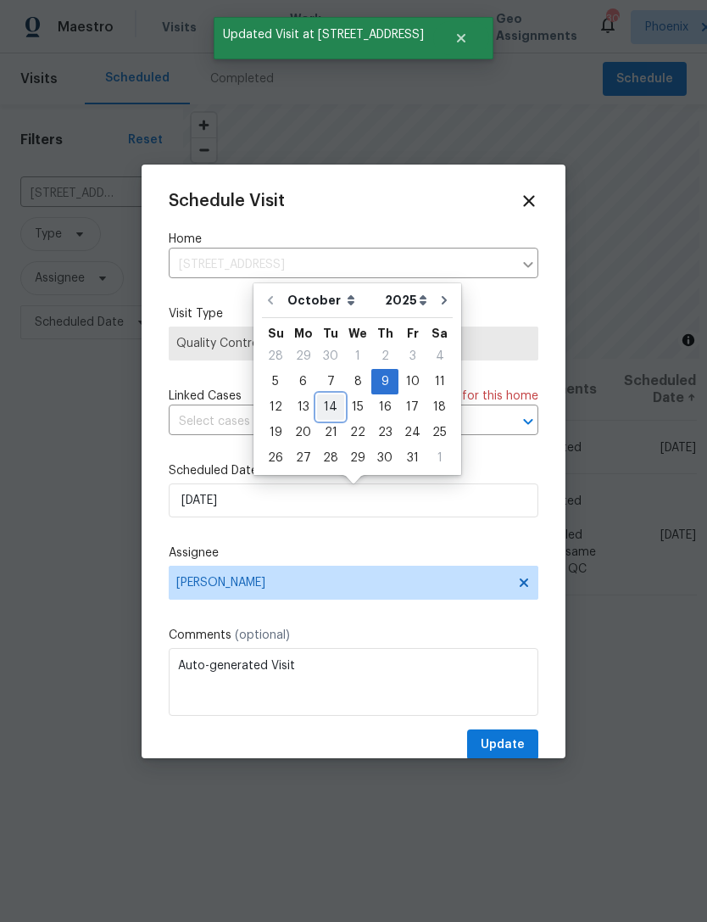
click at [330, 412] on div "14" at bounding box center [330, 407] width 27 height 24
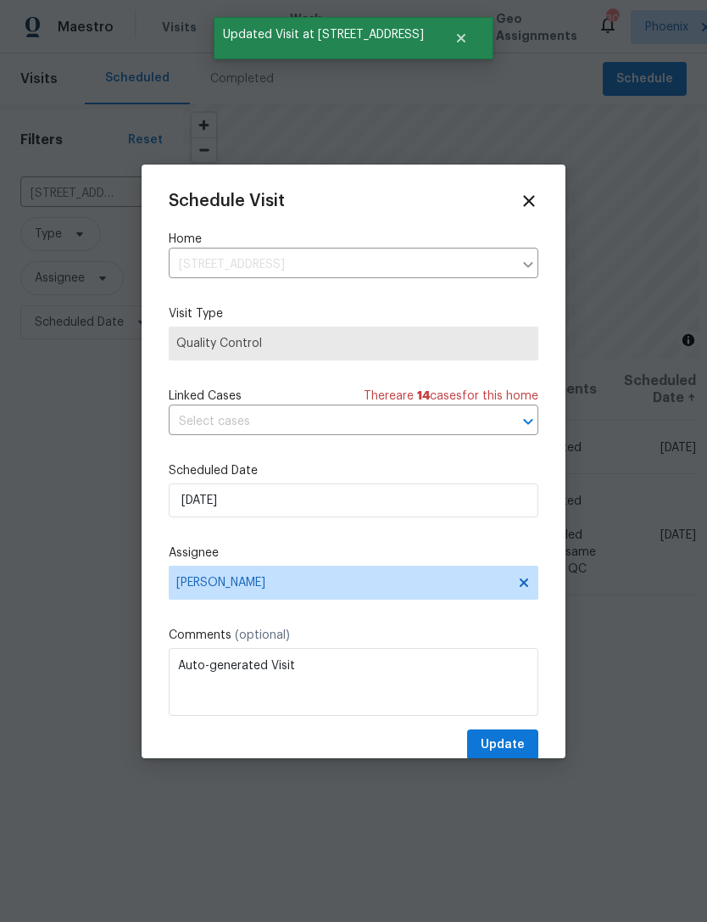
type input "10/14/2025"
click at [515, 733] on button "Update" at bounding box center [502, 744] width 71 height 31
